Goal: Information Seeking & Learning: Check status

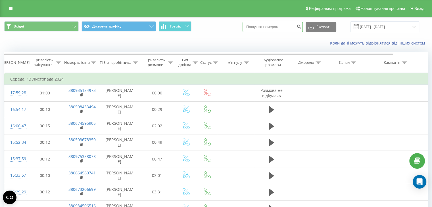
click at [284, 27] on input at bounding box center [273, 27] width 60 height 10
paste input "380680331471"
type input "380680331471"
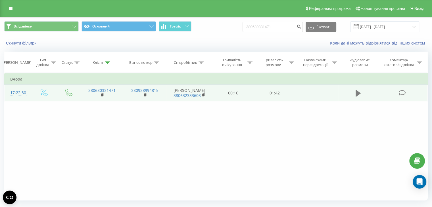
click at [356, 95] on icon at bounding box center [358, 93] width 5 height 7
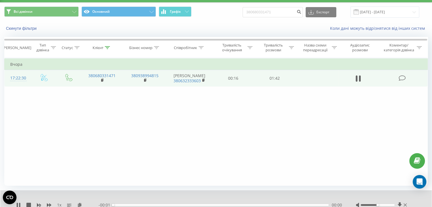
scroll to position [36, 0]
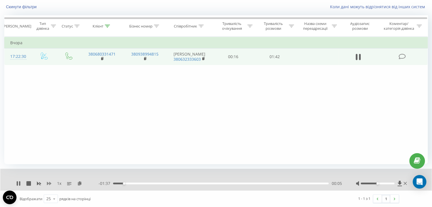
click at [48, 185] on icon at bounding box center [49, 184] width 5 height 5
click at [49, 185] on icon at bounding box center [49, 184] width 5 height 5
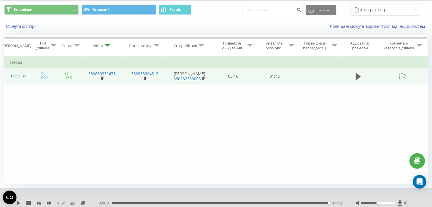
scroll to position [0, 0]
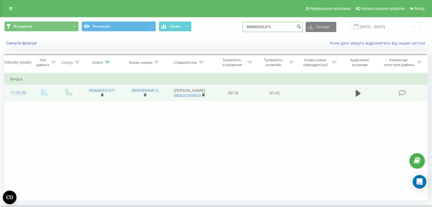
drag, startPoint x: 290, startPoint y: 30, endPoint x: 235, endPoint y: 27, distance: 54.6
click at [235, 27] on div "Всі дзвінки Основний Графік 380680331471 Експорт .csv .xls .xlsx 19.06.2025 - 1…" at bounding box center [216, 26] width 424 height 11
paste input "938357478"
type input "380938357478"
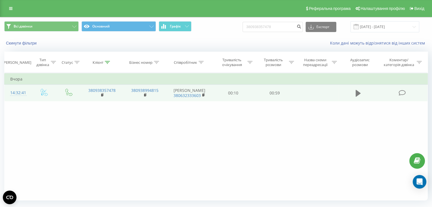
click at [361, 91] on button at bounding box center [358, 93] width 9 height 9
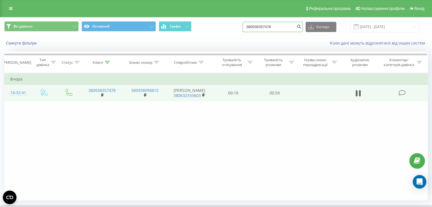
drag, startPoint x: 280, startPoint y: 28, endPoint x: 214, endPoint y: 32, distance: 66.1
click at [214, 32] on div "Всі дзвінки Основний Графік 380938357478 Експорт .csv .xls .xlsx [DATE] - [DATE]" at bounding box center [216, 26] width 424 height 11
paste input "667631289"
type input "380667631289"
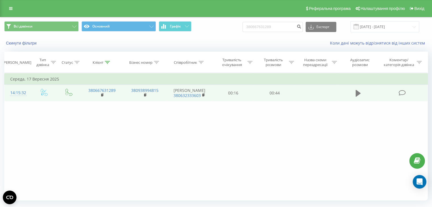
click at [360, 92] on icon at bounding box center [358, 93] width 5 height 8
